Goal: Transaction & Acquisition: Purchase product/service

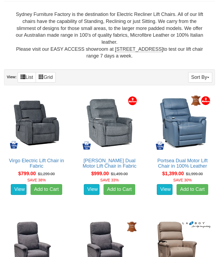
scroll to position [223, 0]
click at [217, 96] on div "Portsea Dual Motor Lift Chair in 100% Leather About the Portsea Dual Motor Lift…" at bounding box center [182, 150] width 73 height 119
click at [214, 119] on div "Portsea Dual Motor Lift Chair in 100% Leather About the Portsea Dual Motor Lift…" at bounding box center [182, 150] width 65 height 119
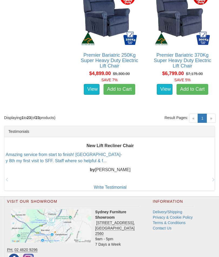
scroll to position [1199, 0]
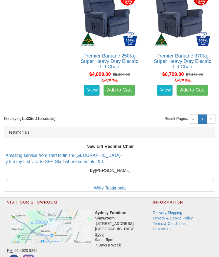
click at [214, 117] on span "»" at bounding box center [210, 118] width 9 height 9
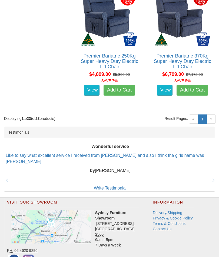
click at [207, 116] on link "1 (current)" at bounding box center [201, 118] width 9 height 9
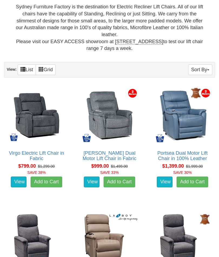
scroll to position [231, 0]
click at [46, 69] on link "Grid" at bounding box center [46, 70] width 20 height 11
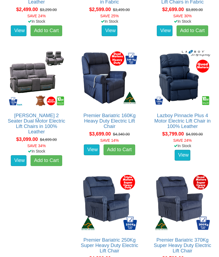
scroll to position [1015, 0]
click at [185, 155] on link "View" at bounding box center [182, 155] width 16 height 11
